Goal: Navigation & Orientation: Find specific page/section

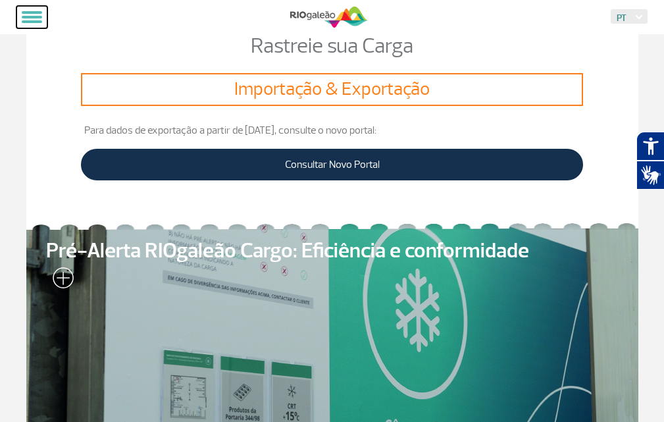
click at [34, 14] on button at bounding box center [31, 17] width 31 height 22
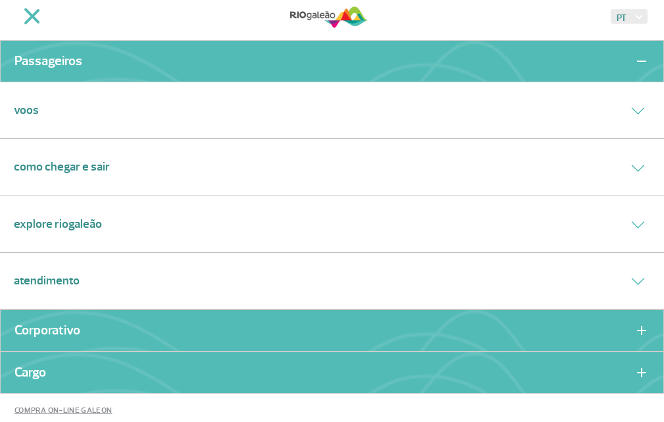
click at [37, 278] on link "Atendimento" at bounding box center [47, 281] width 66 height 18
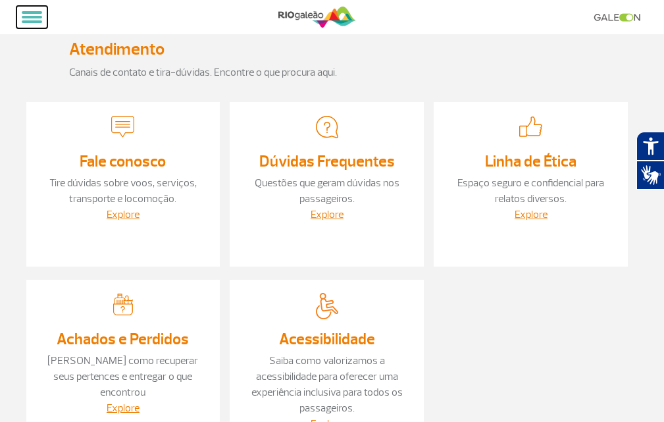
click at [28, 12] on span at bounding box center [32, 12] width 20 height 3
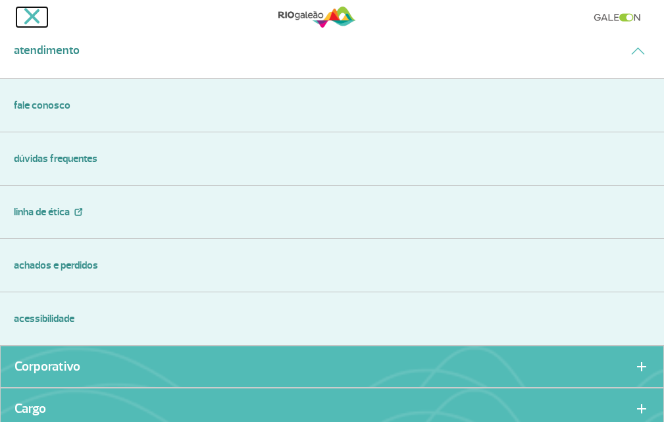
scroll to position [395, 0]
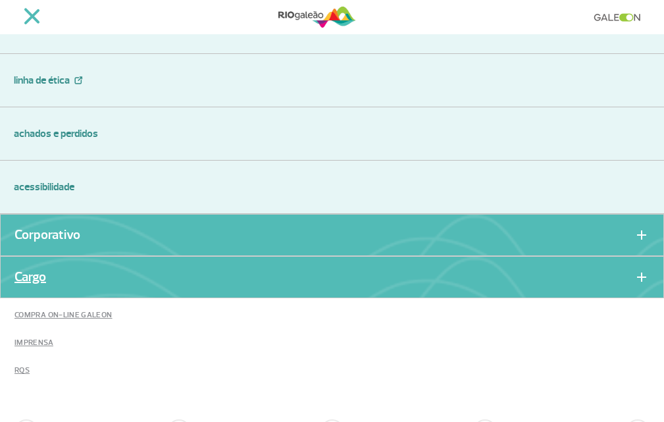
click at [37, 280] on link "Cargo" at bounding box center [30, 276] width 32 height 9
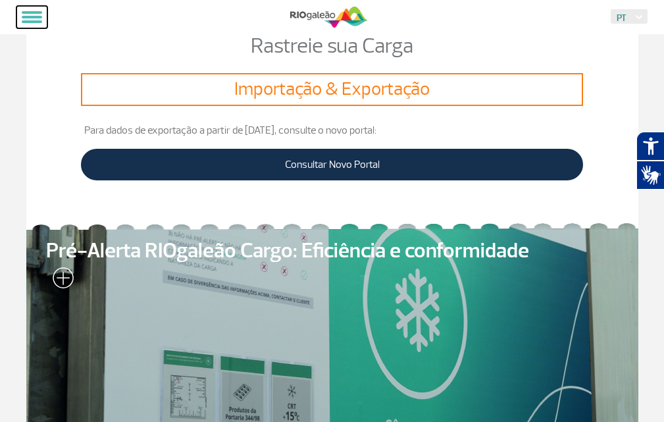
click at [32, 18] on button at bounding box center [31, 17] width 31 height 22
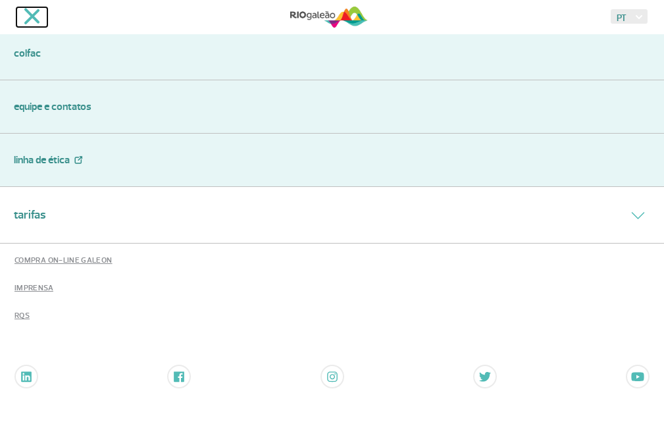
scroll to position [329, 0]
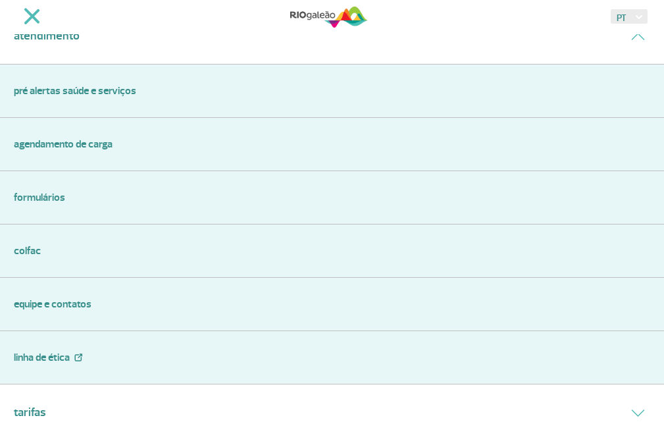
click at [52, 140] on link "Agendamento de Carga" at bounding box center [332, 144] width 636 height 16
